Goal: Task Accomplishment & Management: Complete application form

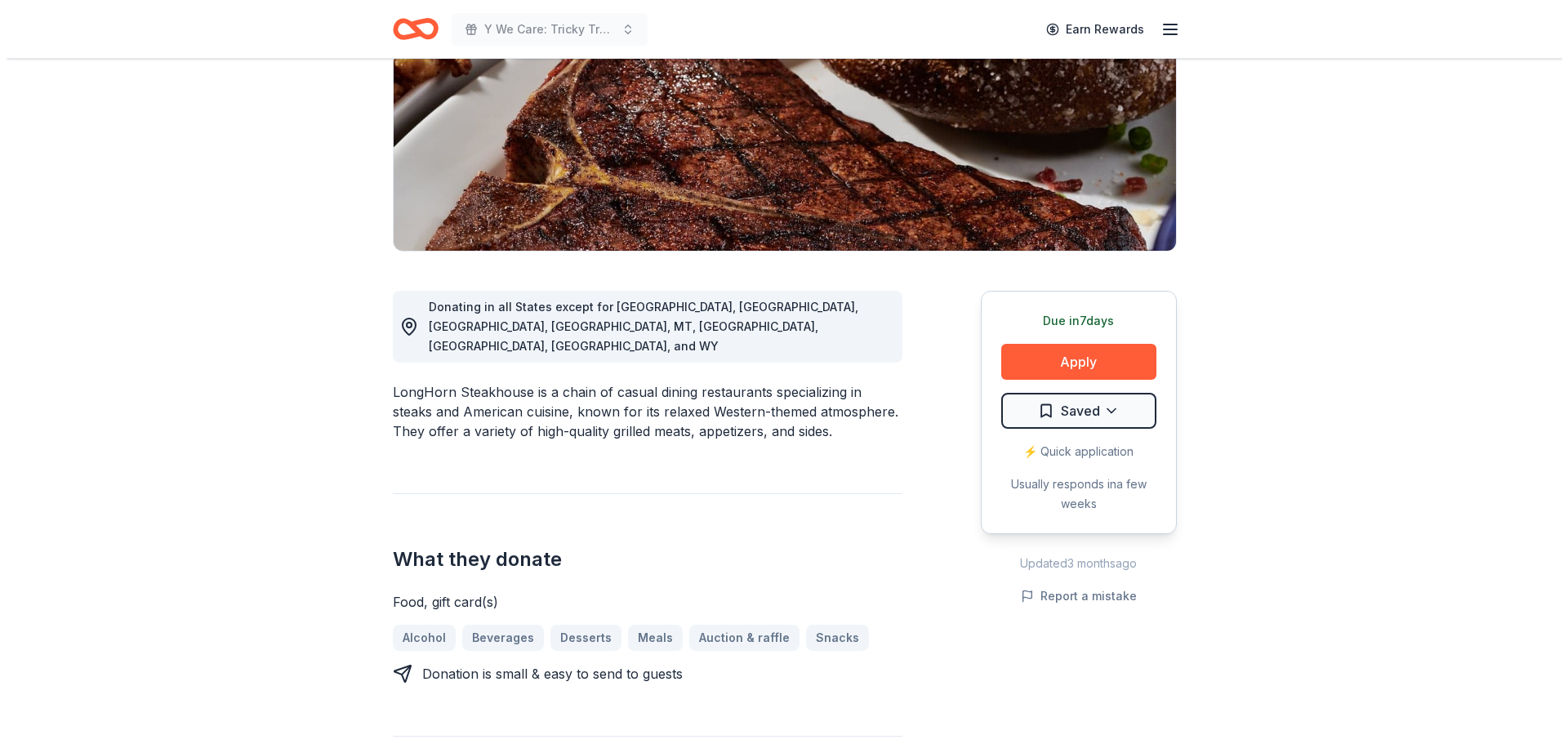
scroll to position [245, 0]
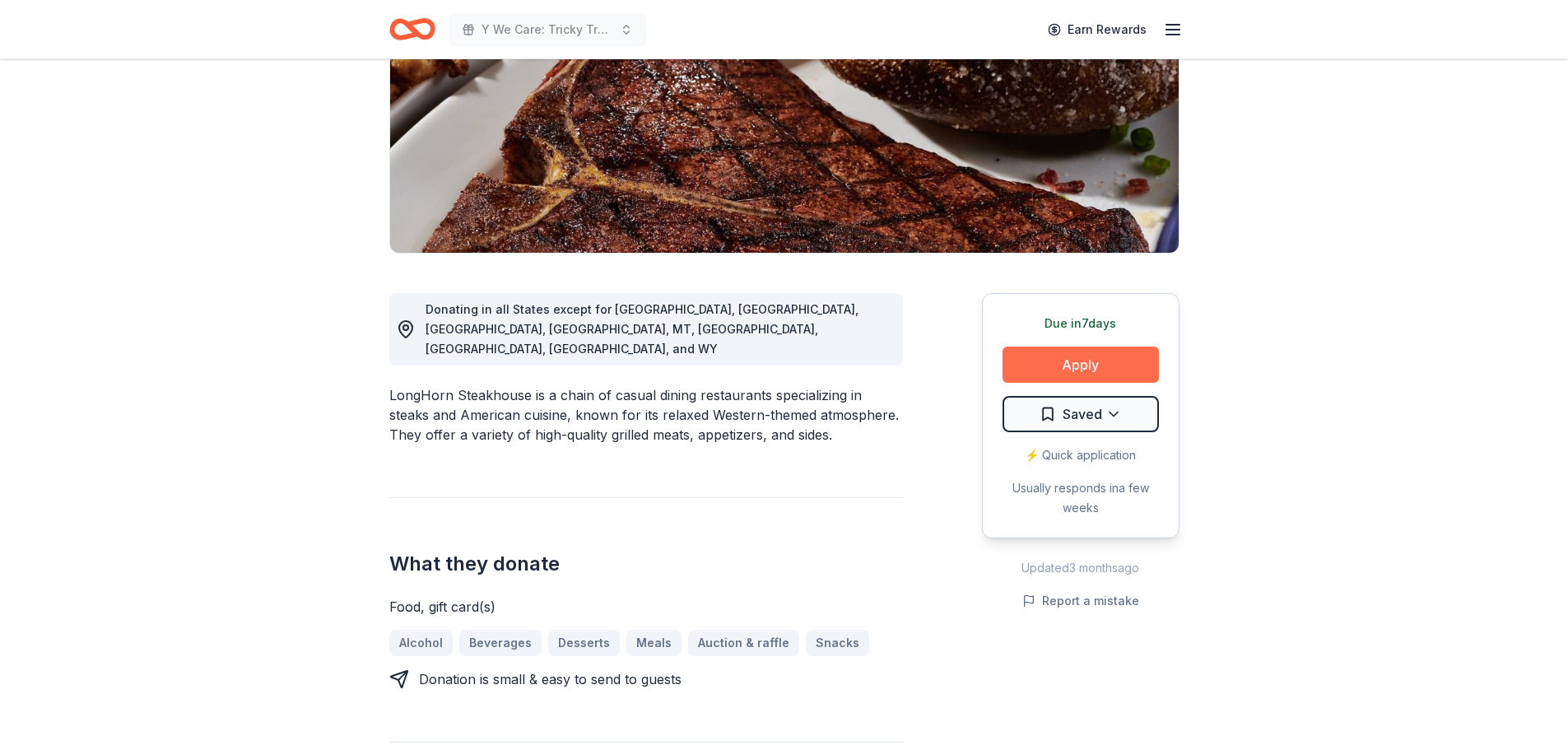
click at [1088, 367] on button "Apply" at bounding box center [1080, 364] width 157 height 37
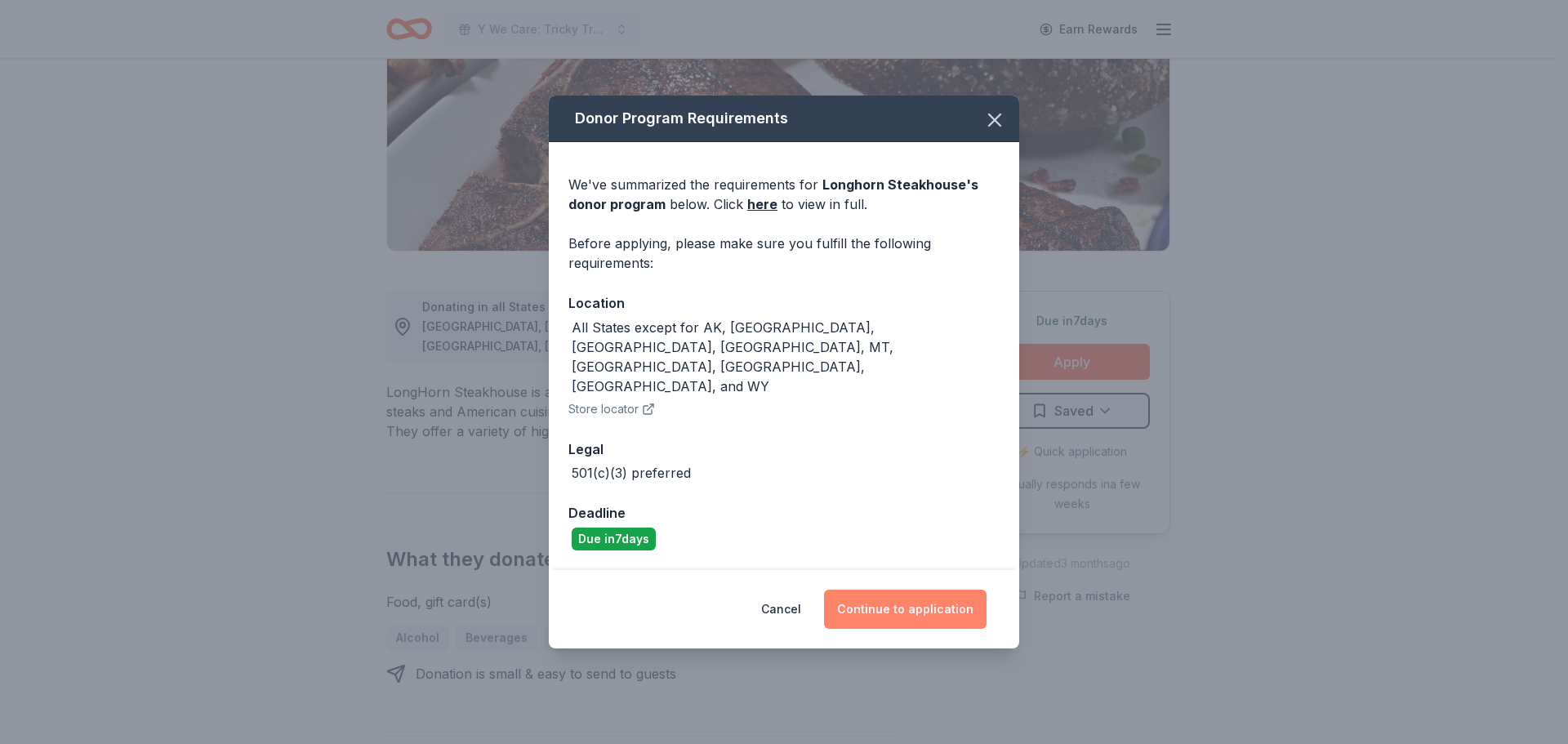
click at [918, 589] on button "Continue to application" at bounding box center [905, 609] width 163 height 39
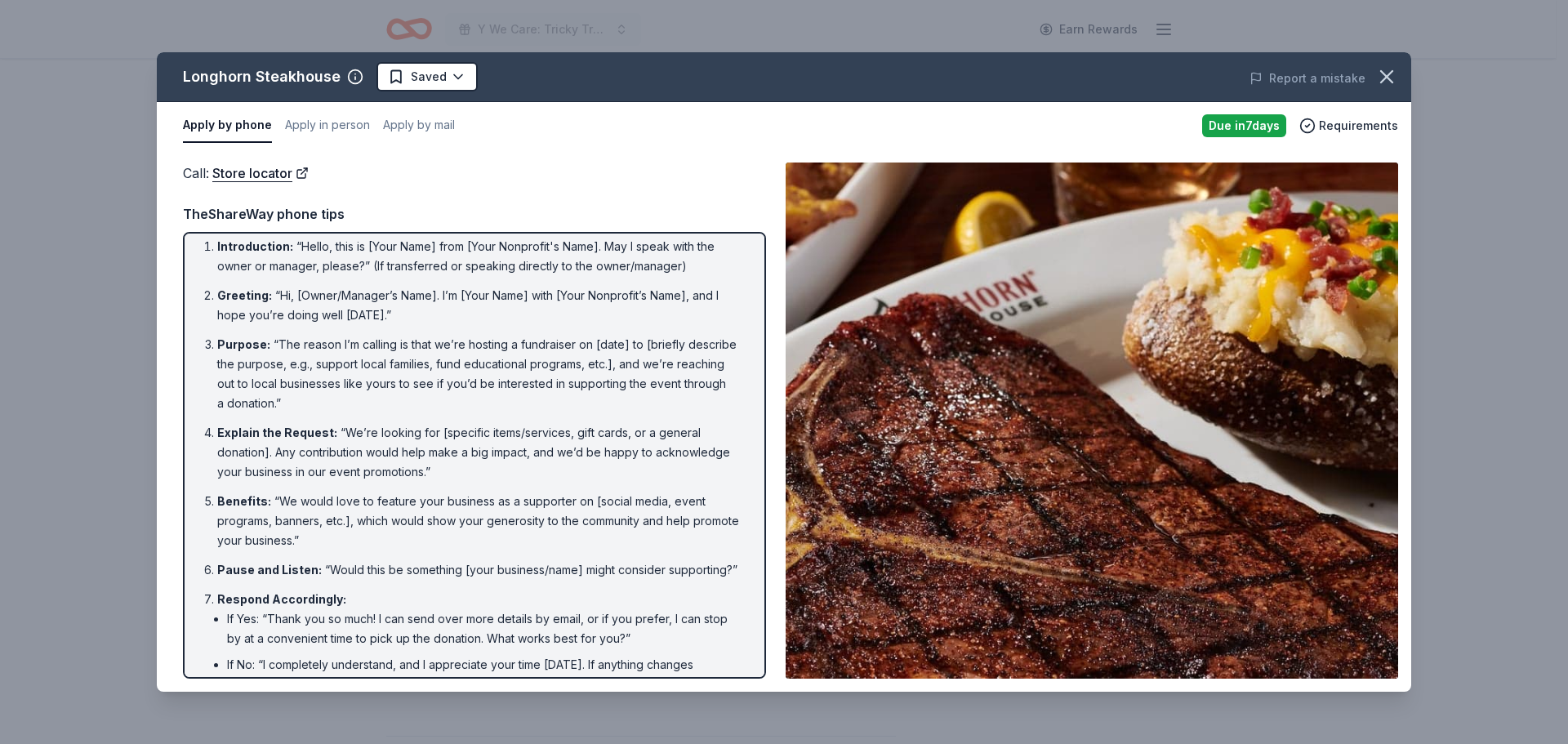
scroll to position [0, 0]
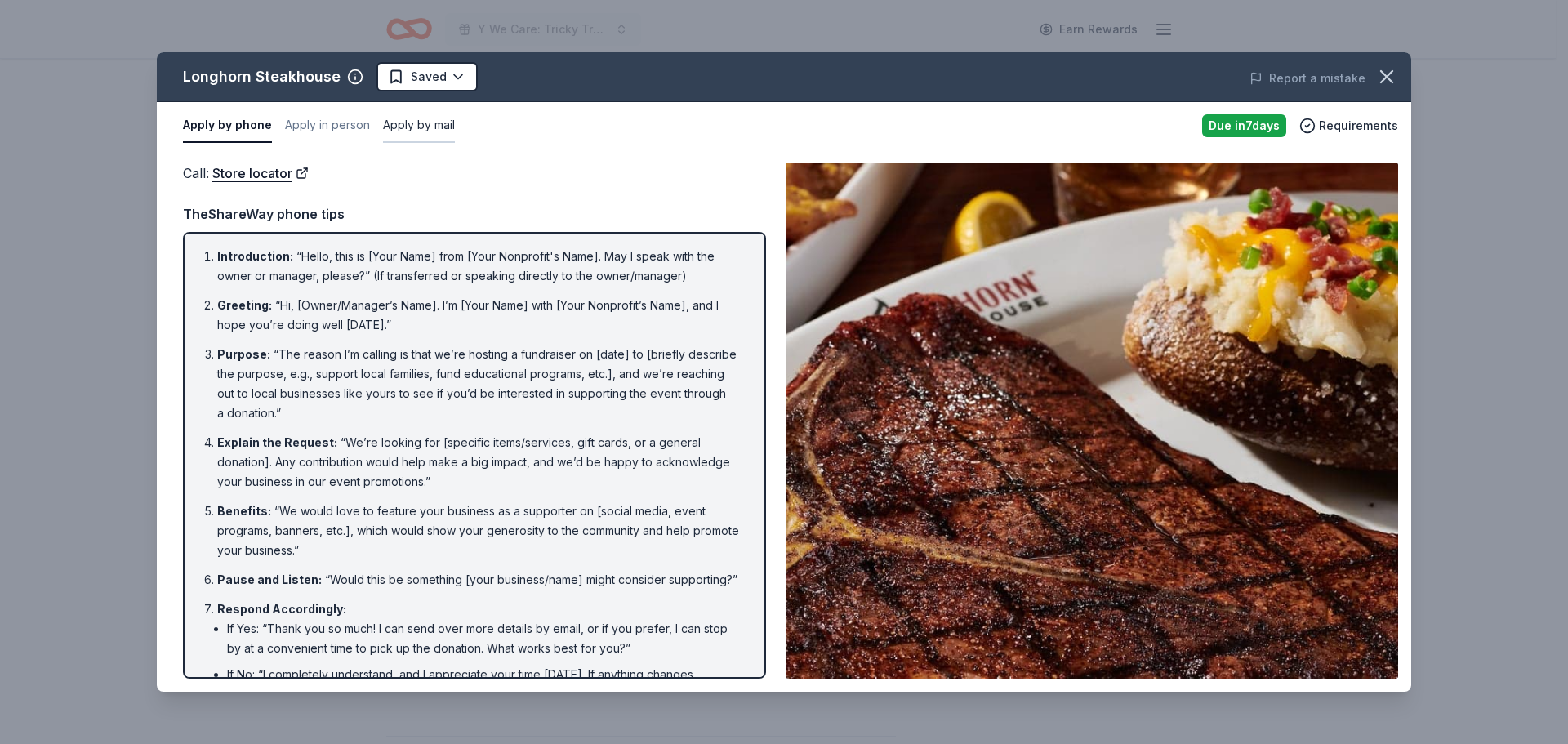
click at [426, 125] on button "Apply by mail" at bounding box center [418, 126] width 72 height 34
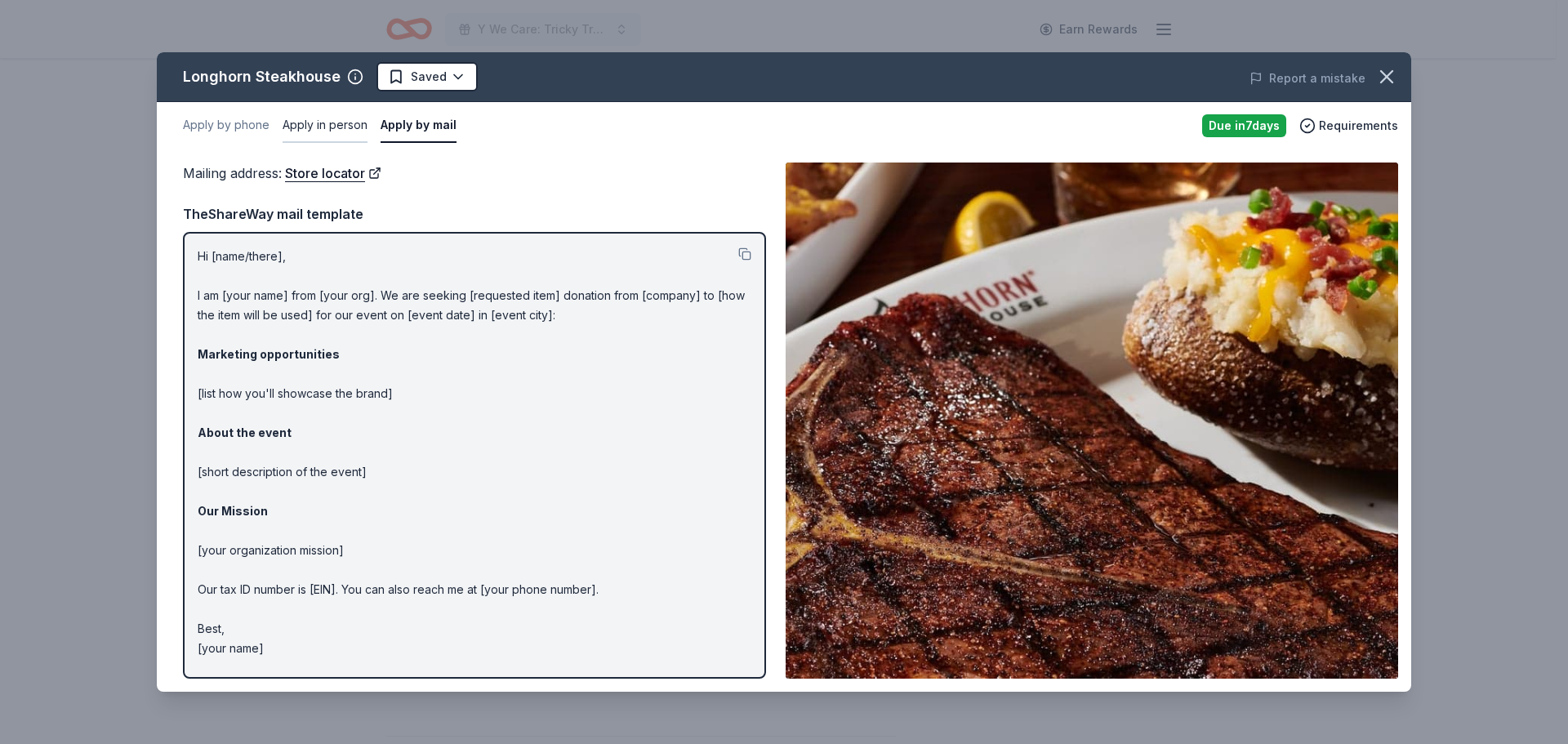
click at [319, 126] on button "Apply in person" at bounding box center [324, 126] width 85 height 34
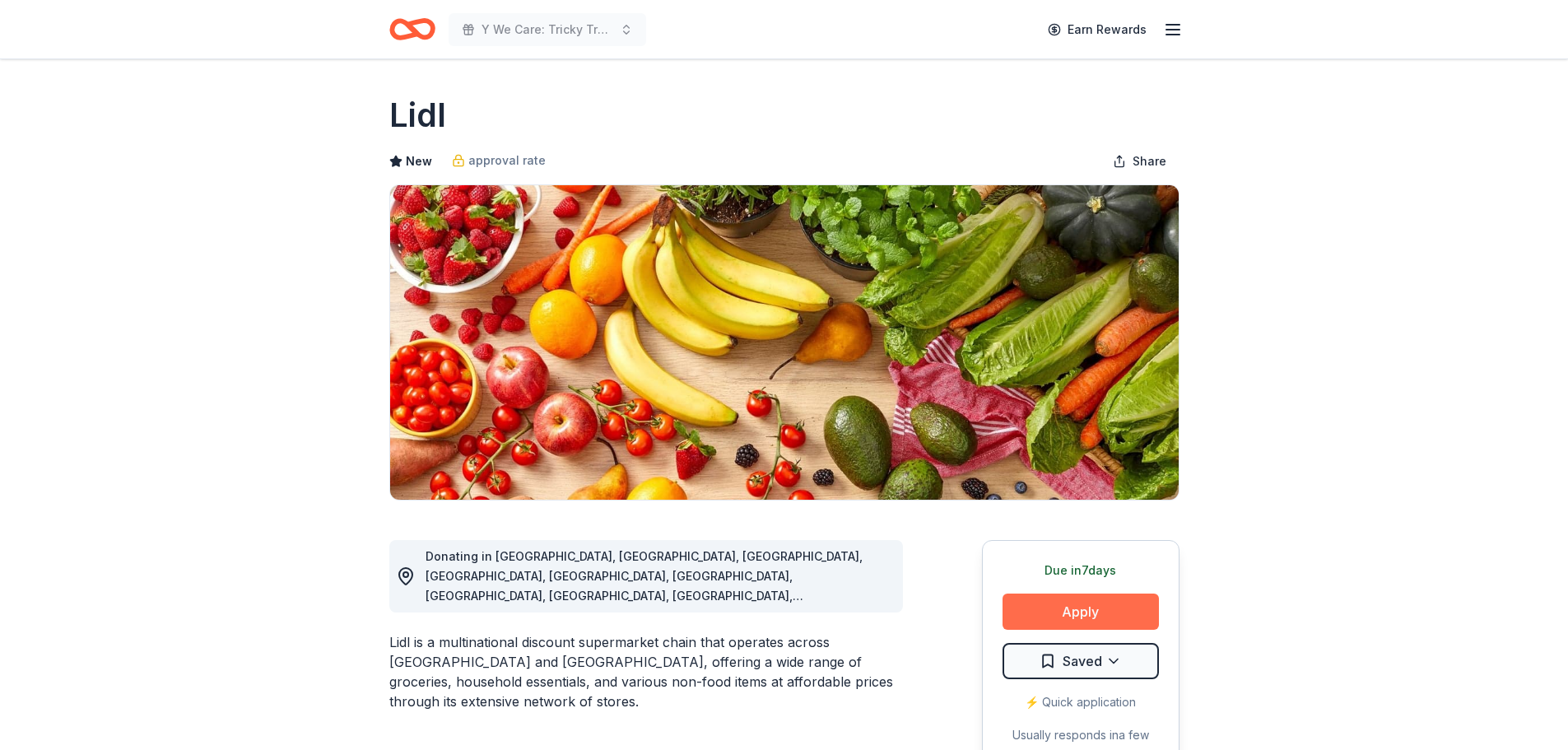
click at [1063, 613] on button "Apply" at bounding box center [1080, 611] width 157 height 37
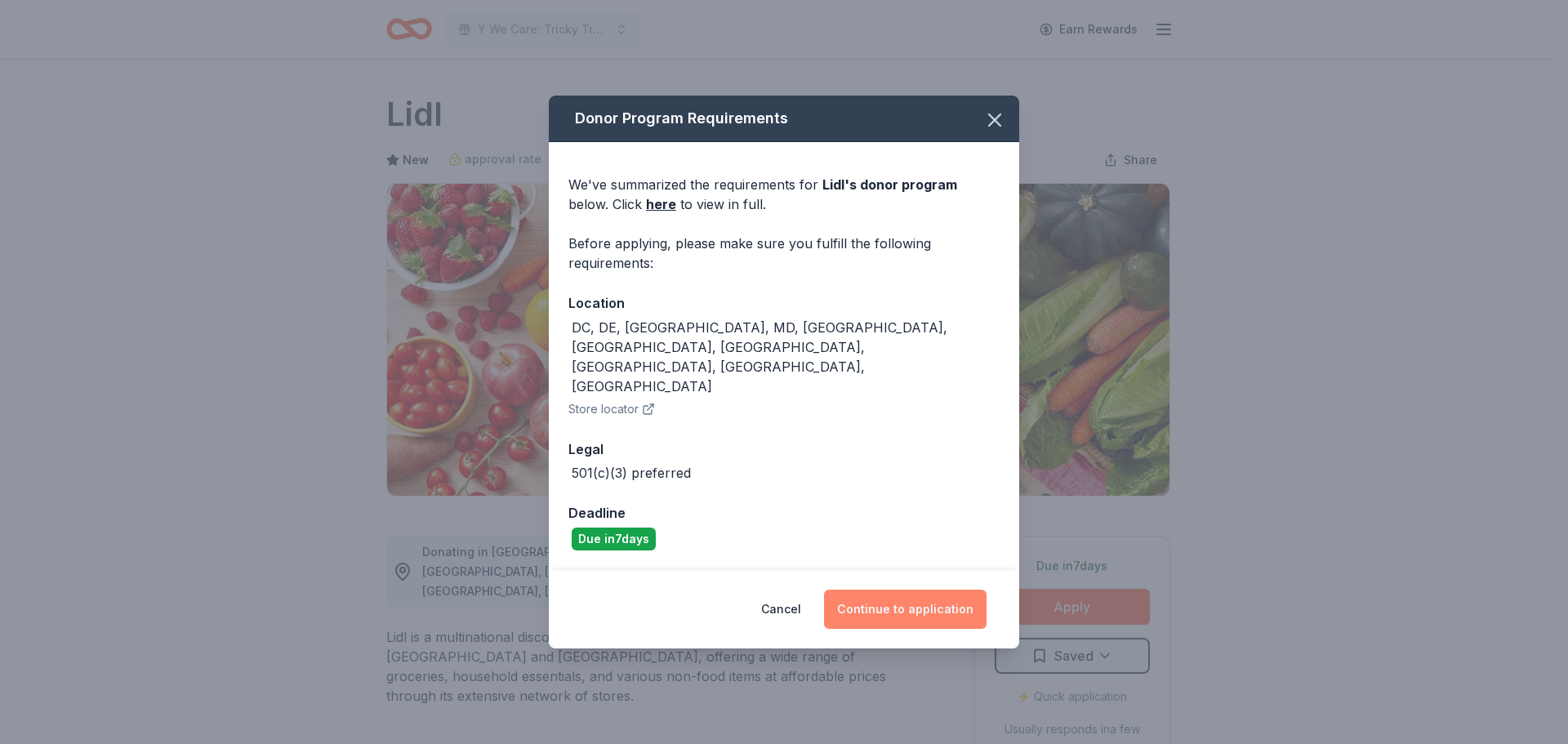
click at [927, 589] on button "Continue to application" at bounding box center [905, 609] width 163 height 39
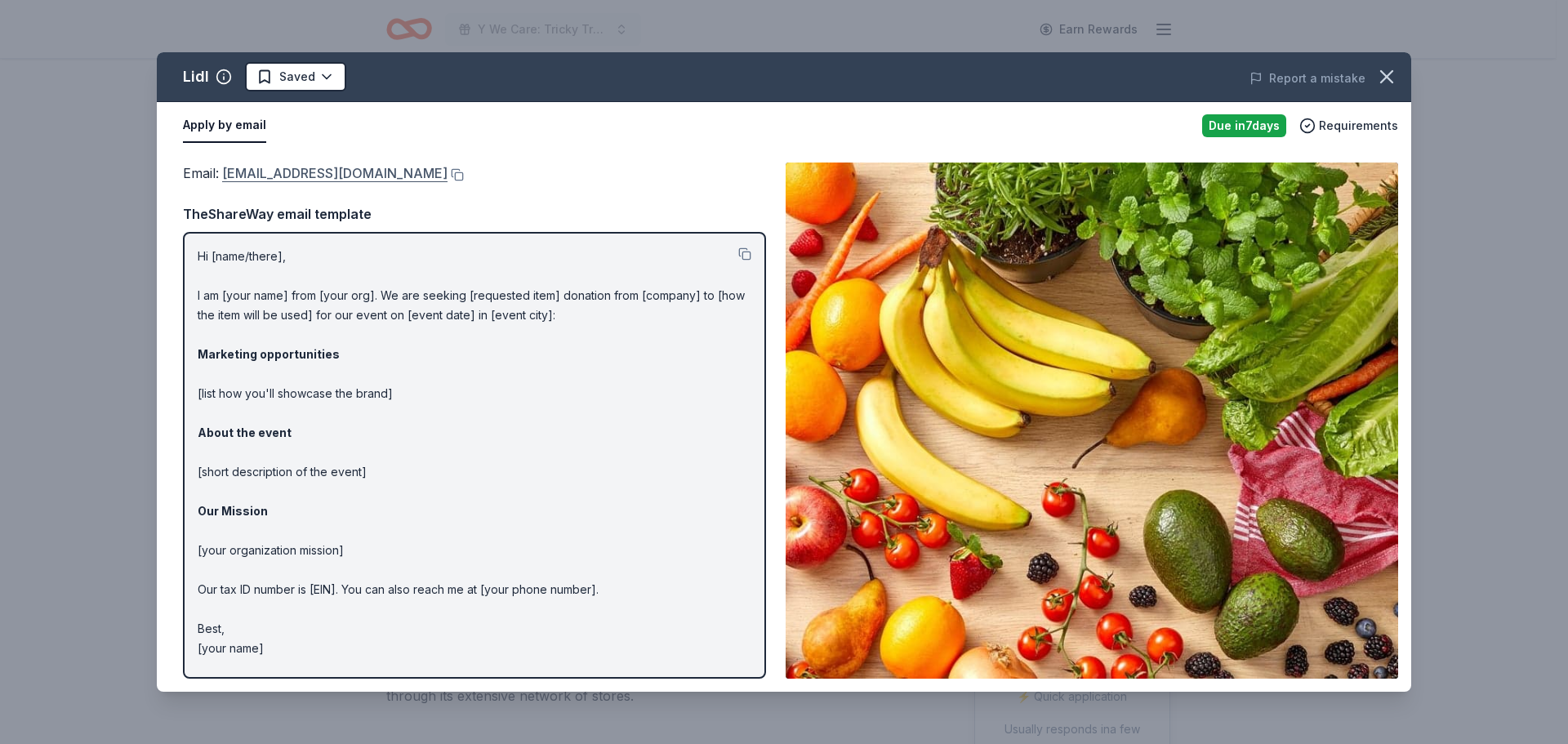
click at [262, 171] on link "csr@lidl.us" at bounding box center [335, 173] width 225 height 21
click at [448, 176] on button at bounding box center [456, 175] width 17 height 13
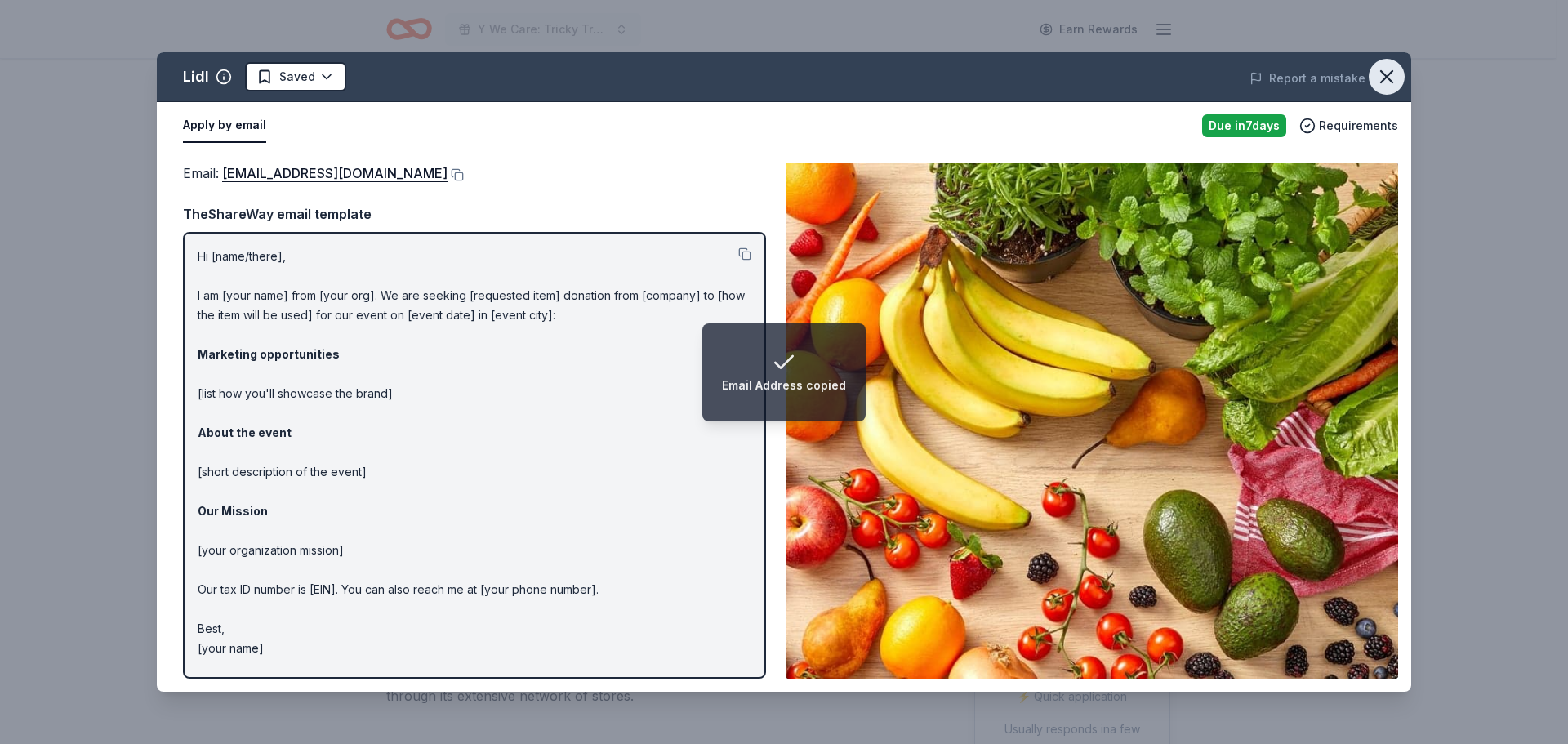
click at [1390, 74] on icon "button" at bounding box center [1386, 76] width 11 height 11
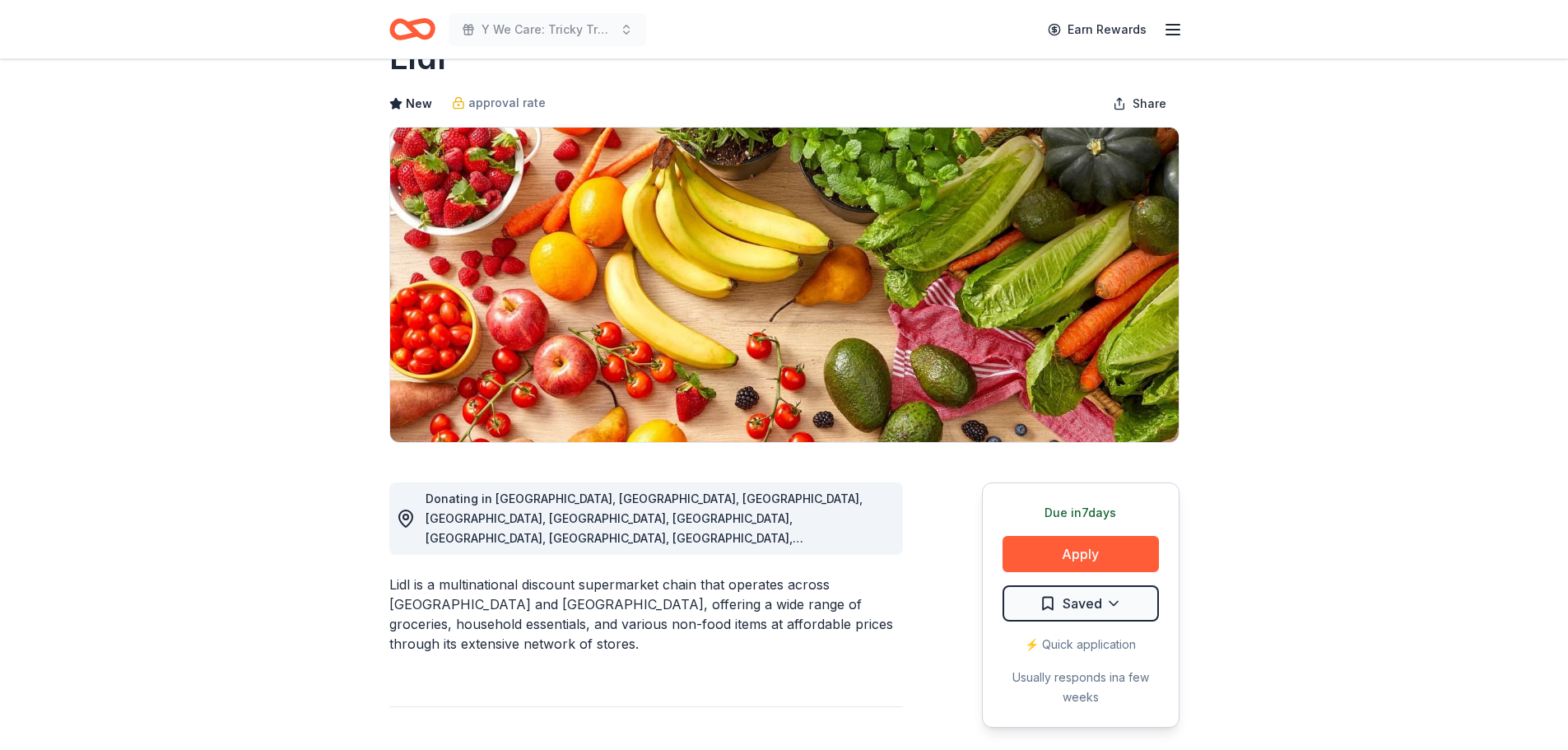
scroll to position [83, 0]
